Goal: Information Seeking & Learning: Learn about a topic

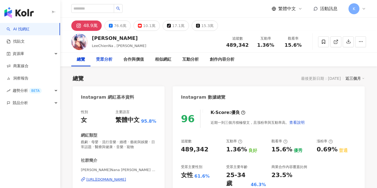
click at [107, 60] on div "受眾分析" at bounding box center [104, 59] width 16 height 7
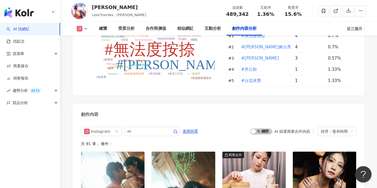
scroll to position [1681, 0]
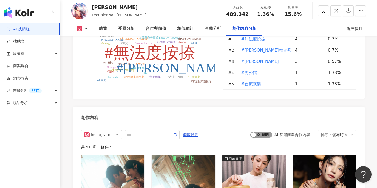
click at [263, 132] on span "啟動 關閉" at bounding box center [261, 135] width 22 height 6
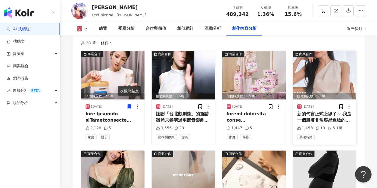
scroll to position [1747, 0]
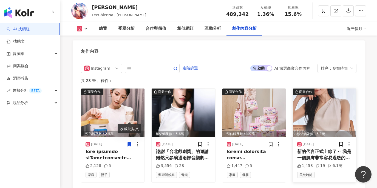
click at [321, 89] on img at bounding box center [324, 113] width 63 height 49
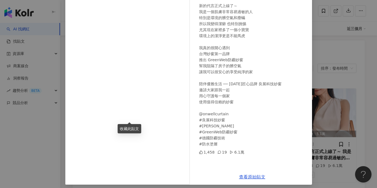
scroll to position [57, 0]
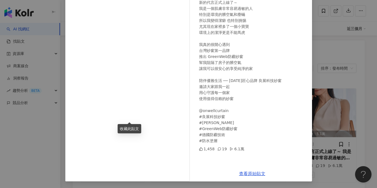
click at [335, 95] on div "[PERSON_NAME] [DATE] 新的代言正式上線了～ 我是一個肌膚非常容易過敏的人 特別是環境的髒空氣和塵蟎 所以我變得潔癖 也特別挑惕 尤其現在家…" at bounding box center [188, 94] width 377 height 188
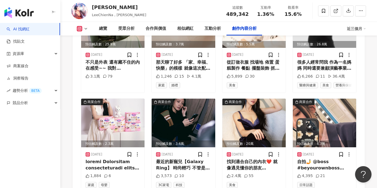
scroll to position [1955, 0]
